Goal: Use online tool/utility: Use online tool/utility

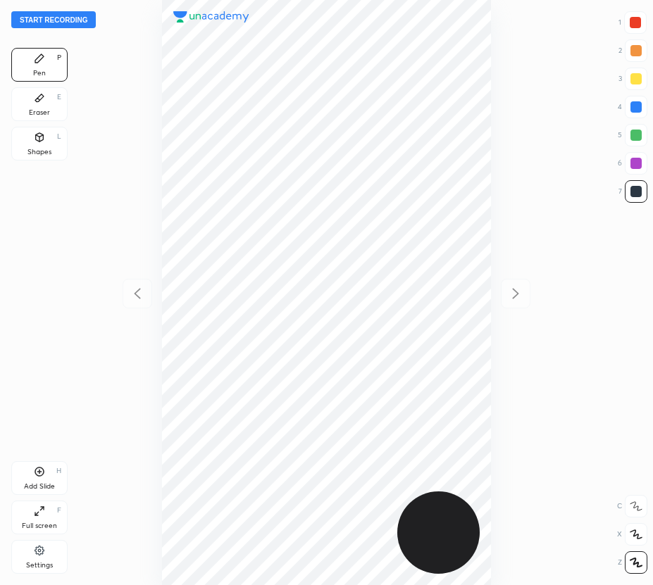
scroll to position [585, 427]
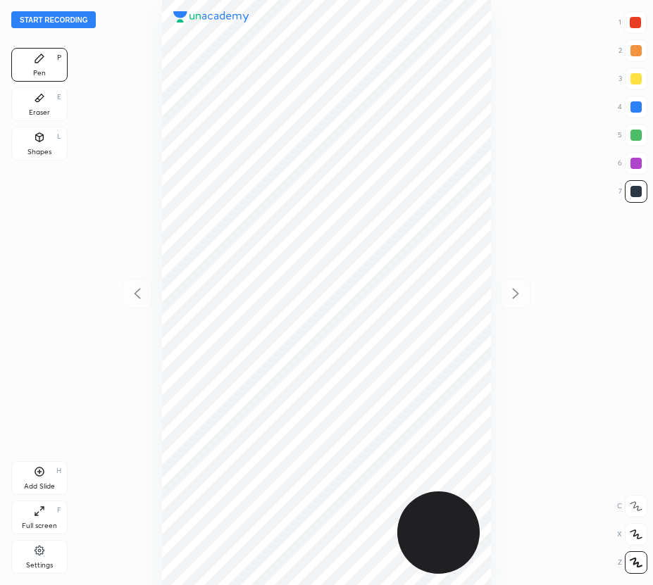
scroll to position [585, 427]
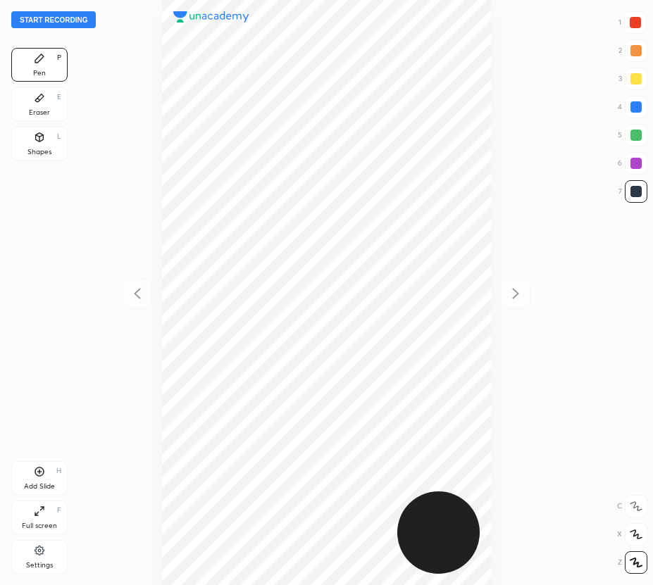
scroll to position [585, 427]
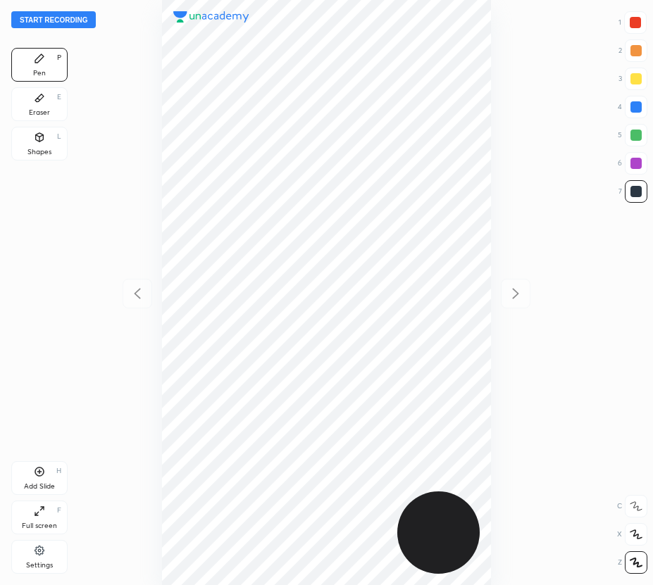
scroll to position [585, 427]
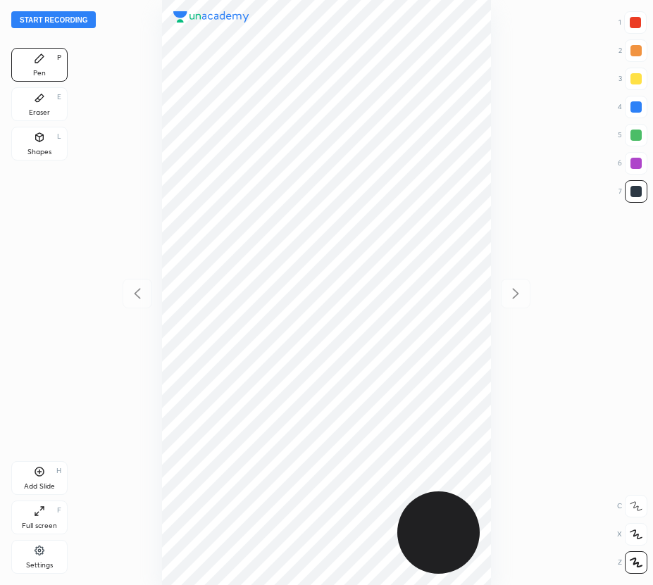
scroll to position [585, 427]
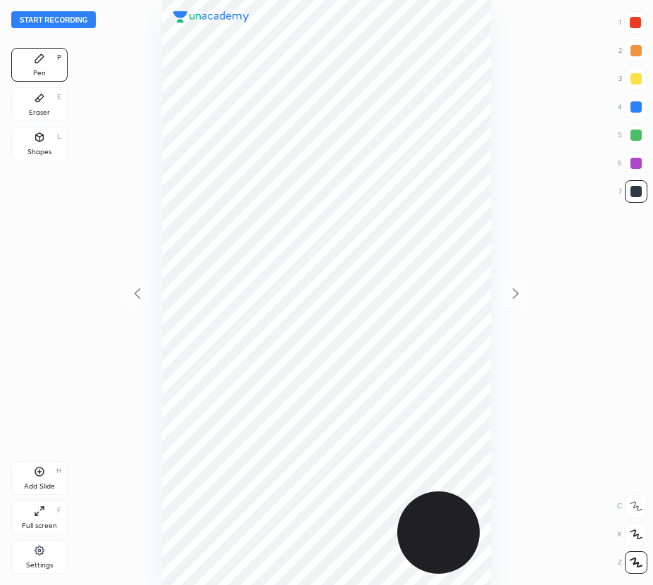
scroll to position [585, 427]
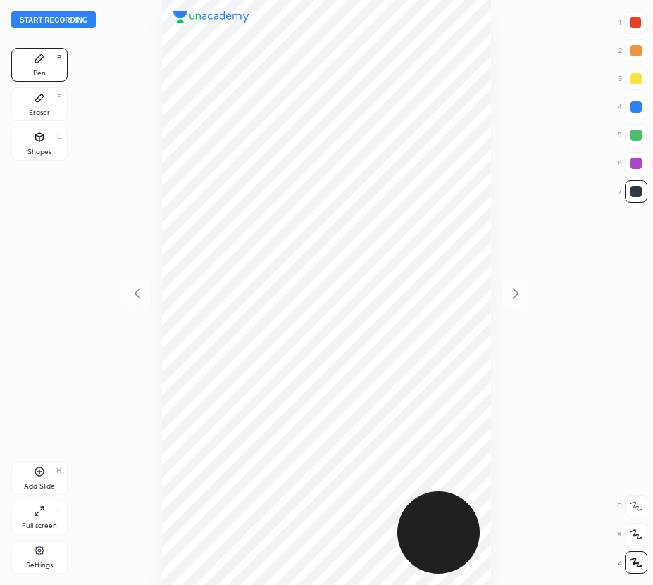
scroll to position [585, 427]
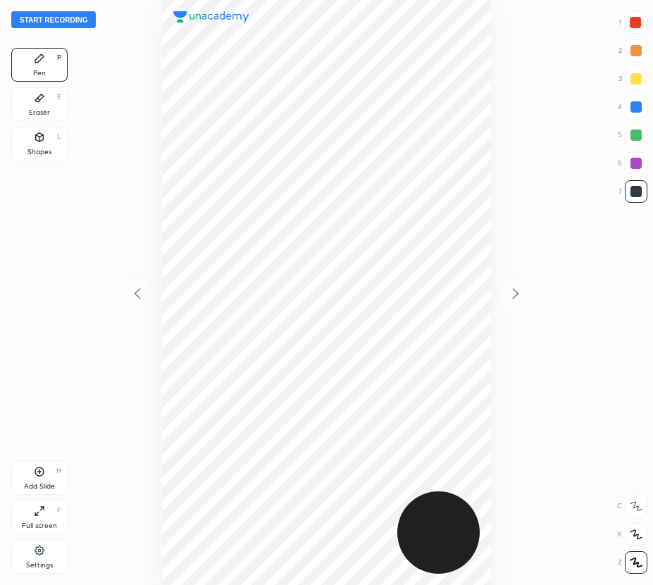
scroll to position [585, 427]
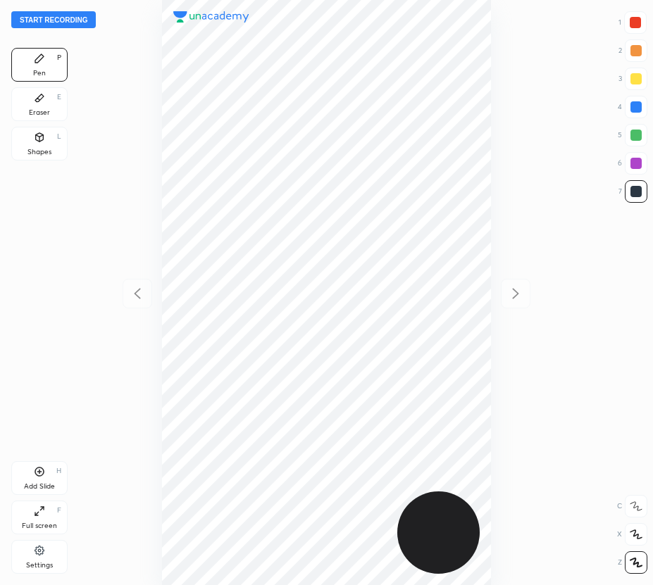
scroll to position [585, 427]
click at [63, 20] on button "Start recording" at bounding box center [53, 19] width 84 height 17
click at [63, 15] on button "End recording" at bounding box center [50, 19] width 78 height 17
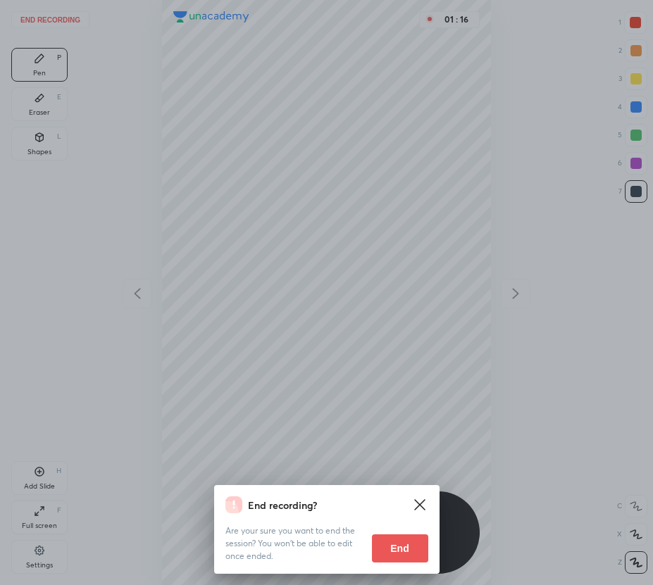
click at [413, 546] on button "End" at bounding box center [400, 548] width 56 height 28
